Goal: Information Seeking & Learning: Understand process/instructions

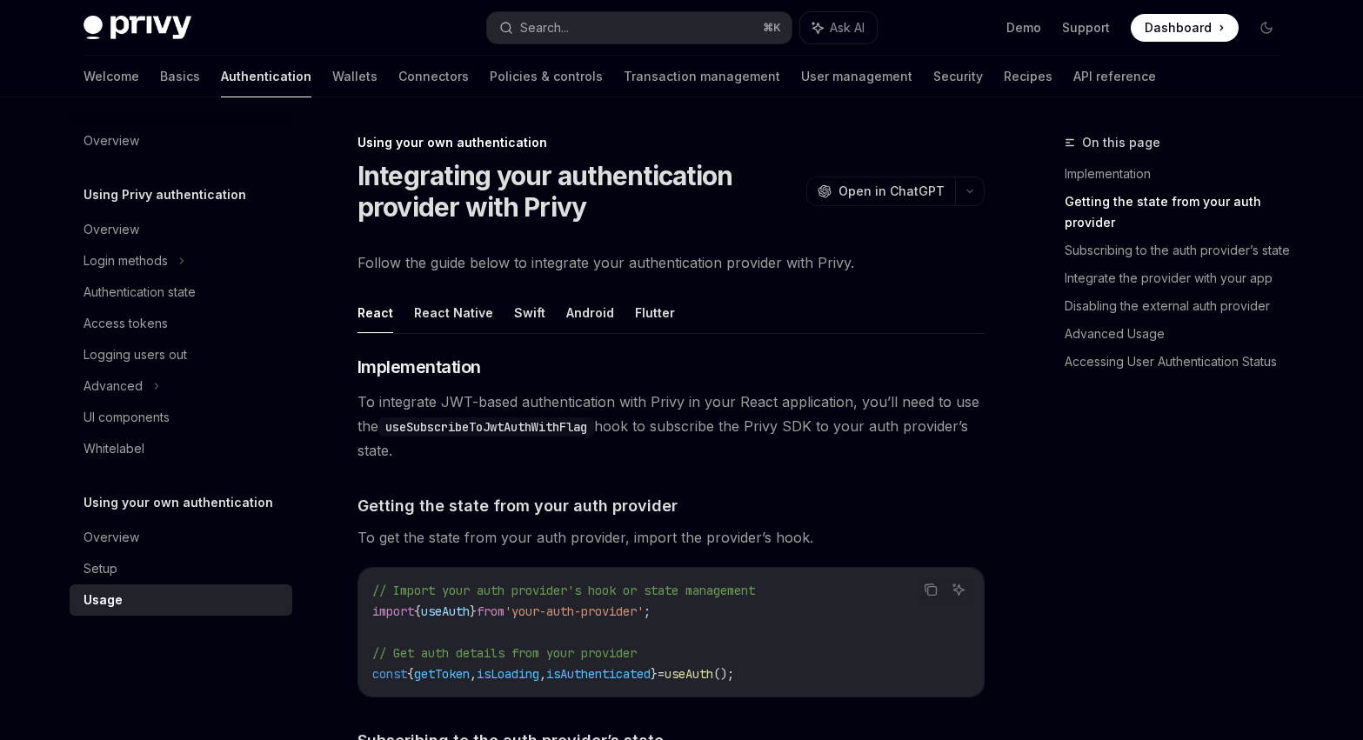
scroll to position [559, 0]
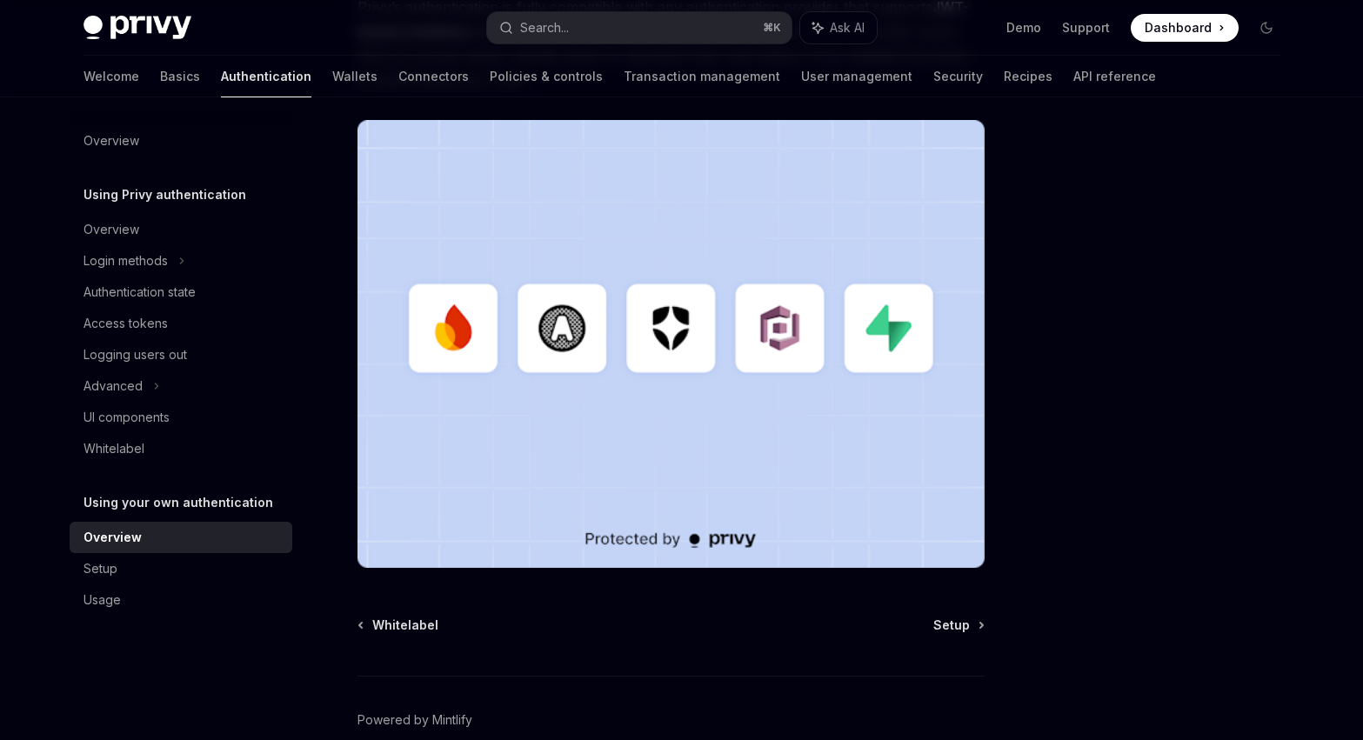
scroll to position [498, 0]
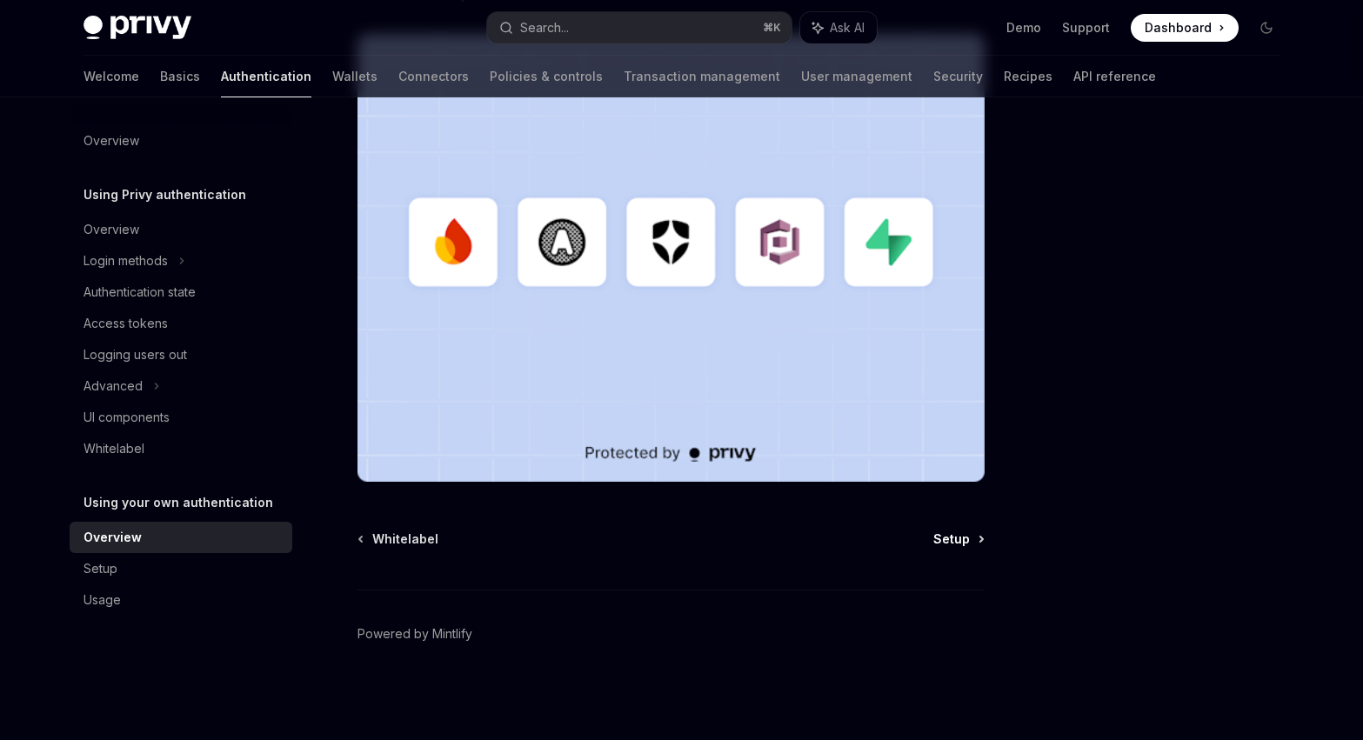
click at [967, 539] on span "Setup" at bounding box center [951, 538] width 37 height 17
type textarea "*"
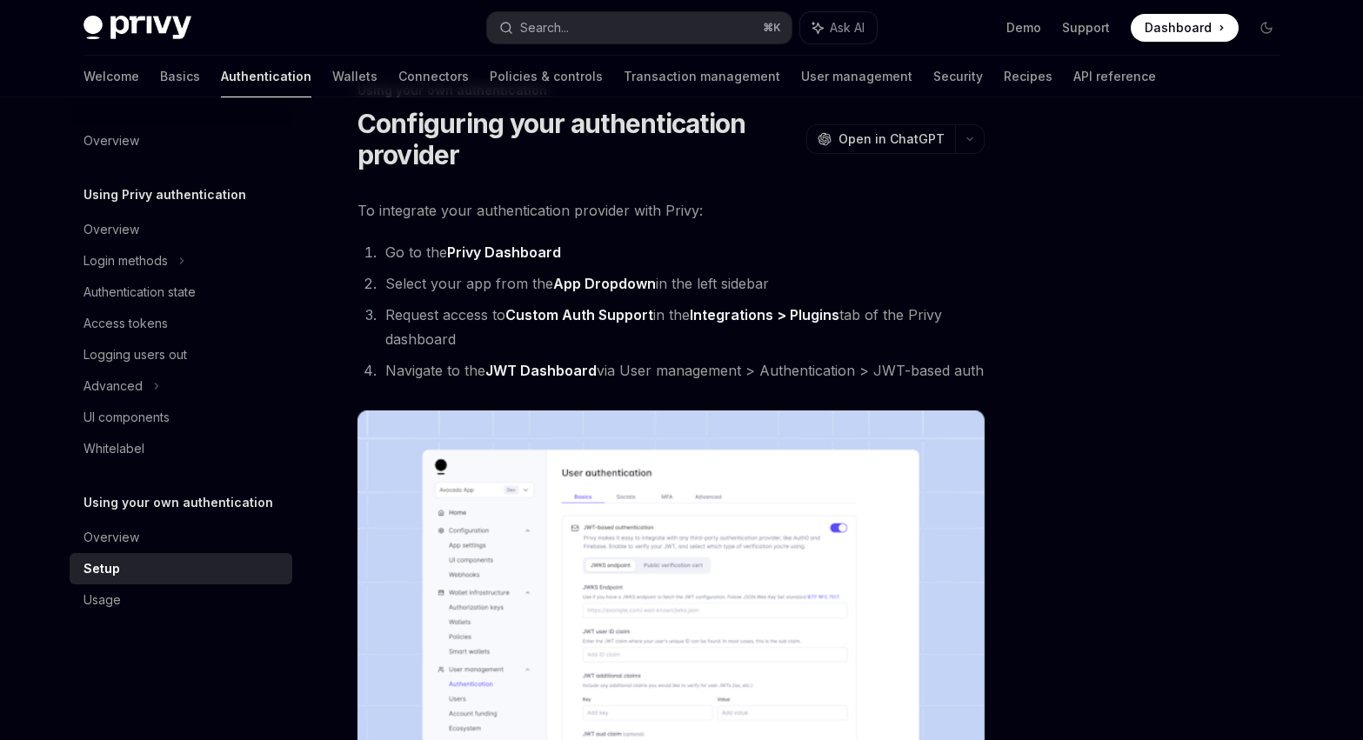
scroll to position [54, 0]
